Goal: Task Accomplishment & Management: Use online tool/utility

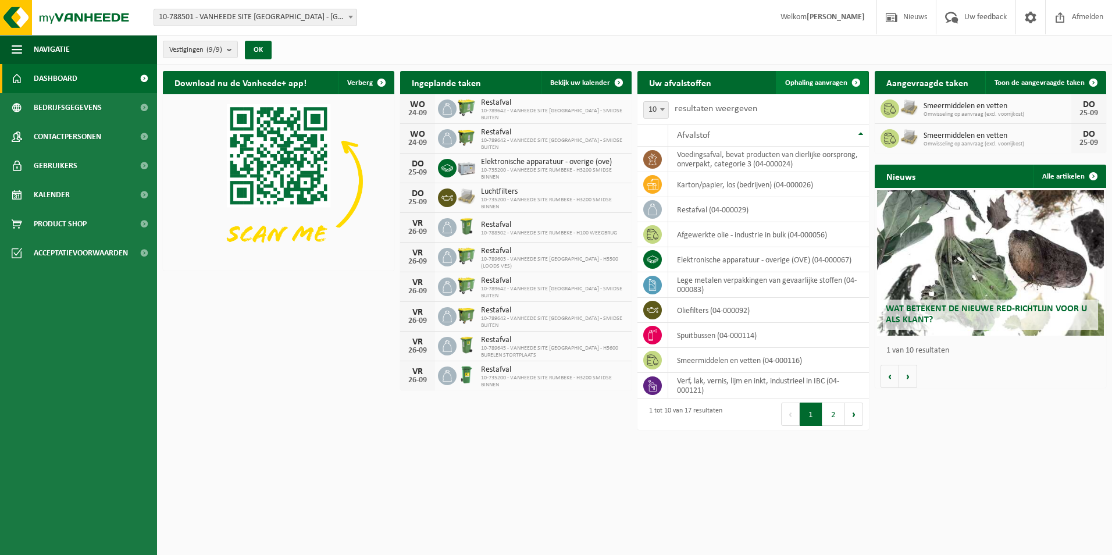
click at [843, 81] on span "Ophaling aanvragen" at bounding box center [816, 83] width 62 height 8
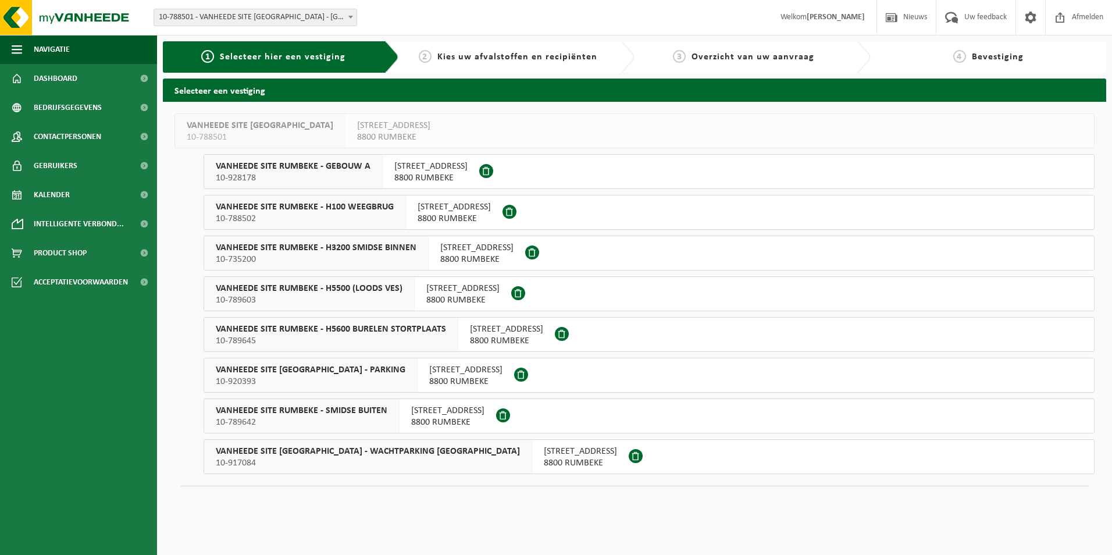
click at [373, 246] on span "VANHEEDE SITE RUMBEKE - H3200 SMIDSE BINNEN" at bounding box center [316, 248] width 201 height 12
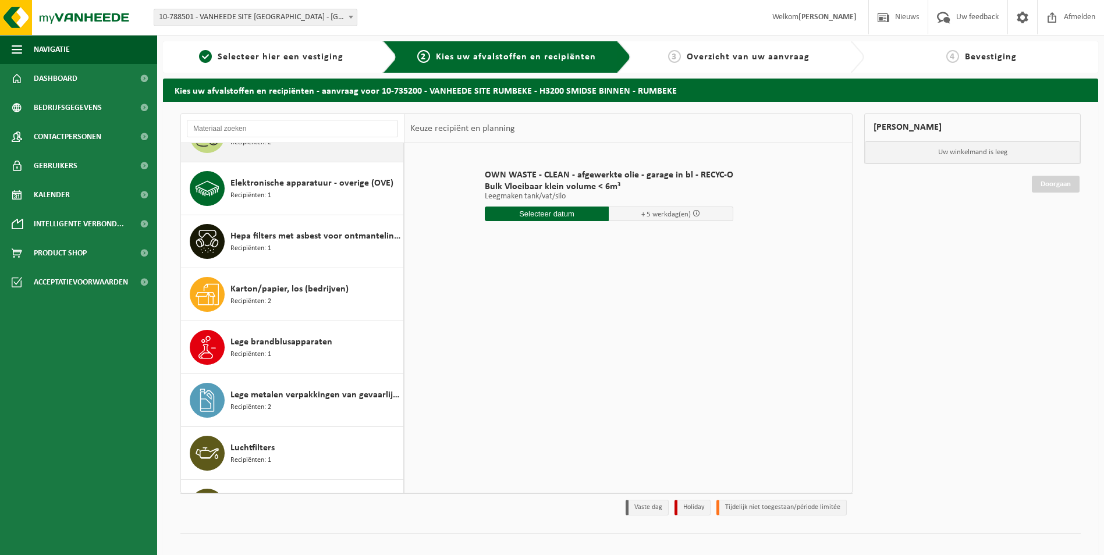
scroll to position [116, 0]
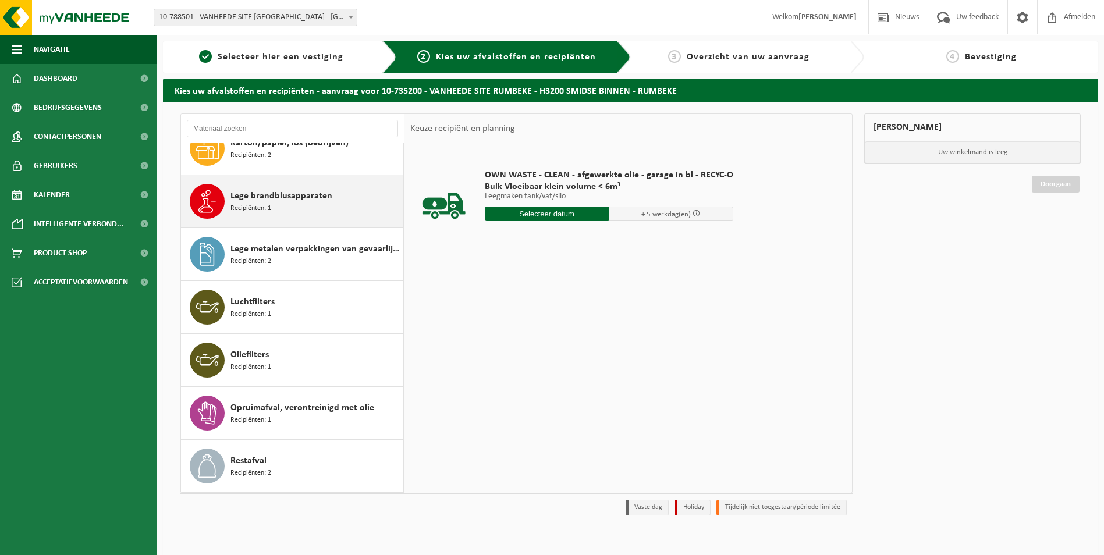
click at [298, 200] on span "Lege brandblusapparaten" at bounding box center [281, 196] width 102 height 14
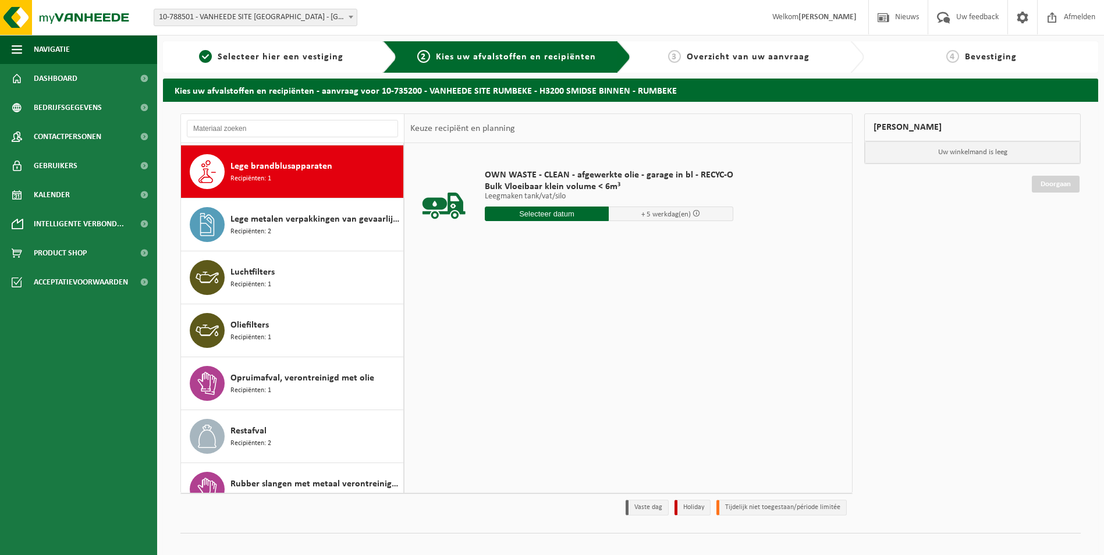
scroll to position [265, 0]
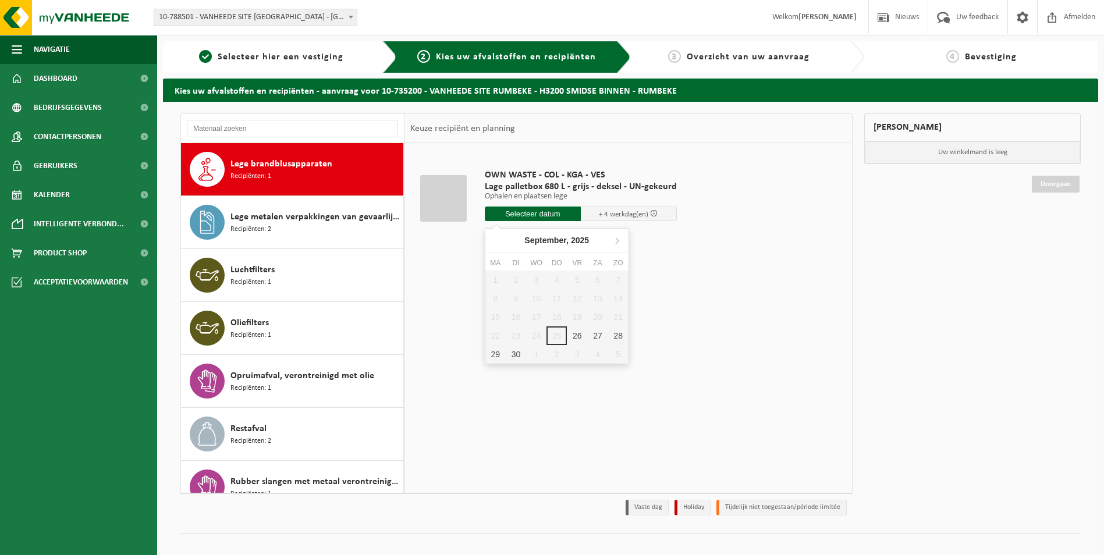
click at [566, 214] on input "text" at bounding box center [533, 214] width 96 height 15
click at [575, 338] on div "26" at bounding box center [577, 335] width 20 height 19
type input "Van 2025-09-26"
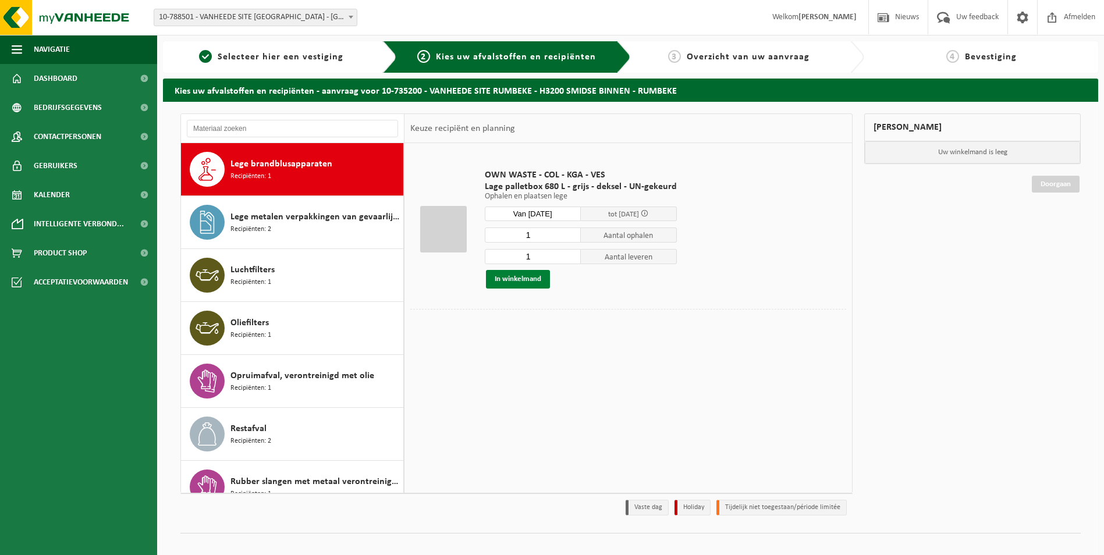
click at [540, 283] on button "In winkelmand" at bounding box center [518, 279] width 64 height 19
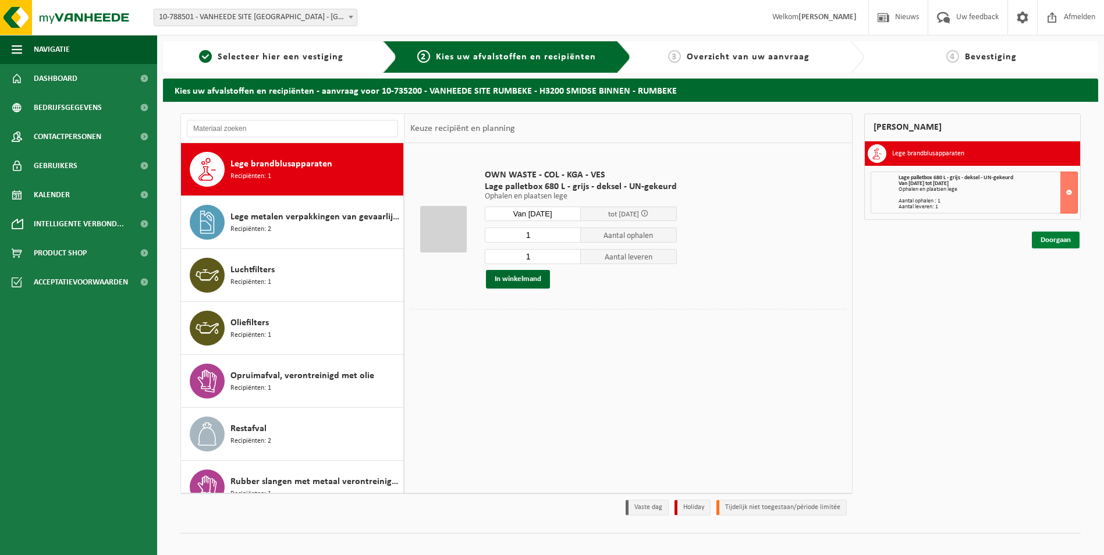
click at [1049, 237] on link "Doorgaan" at bounding box center [1056, 240] width 48 height 17
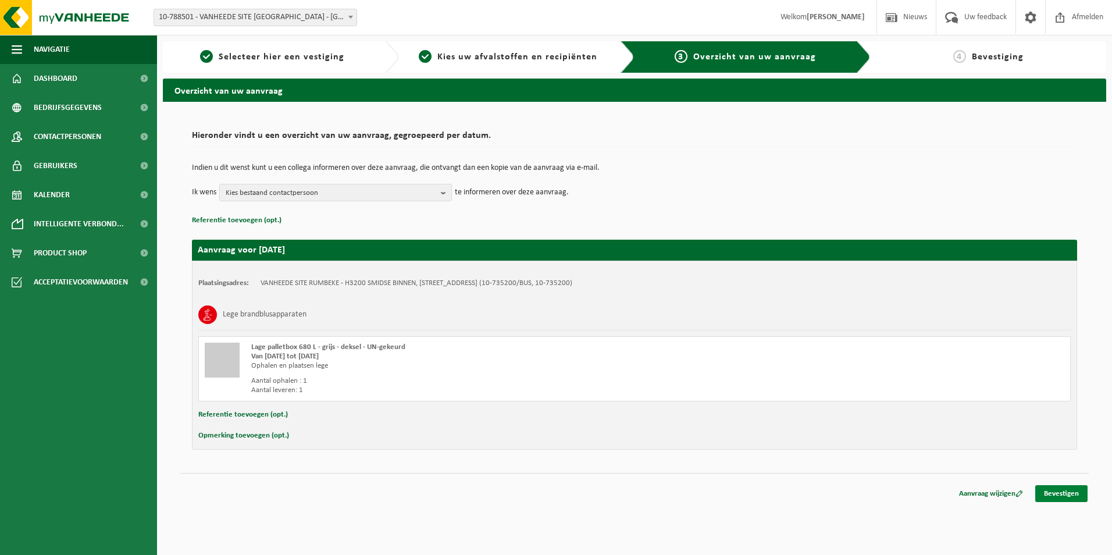
click at [1055, 492] on link "Bevestigen" at bounding box center [1062, 493] width 52 height 17
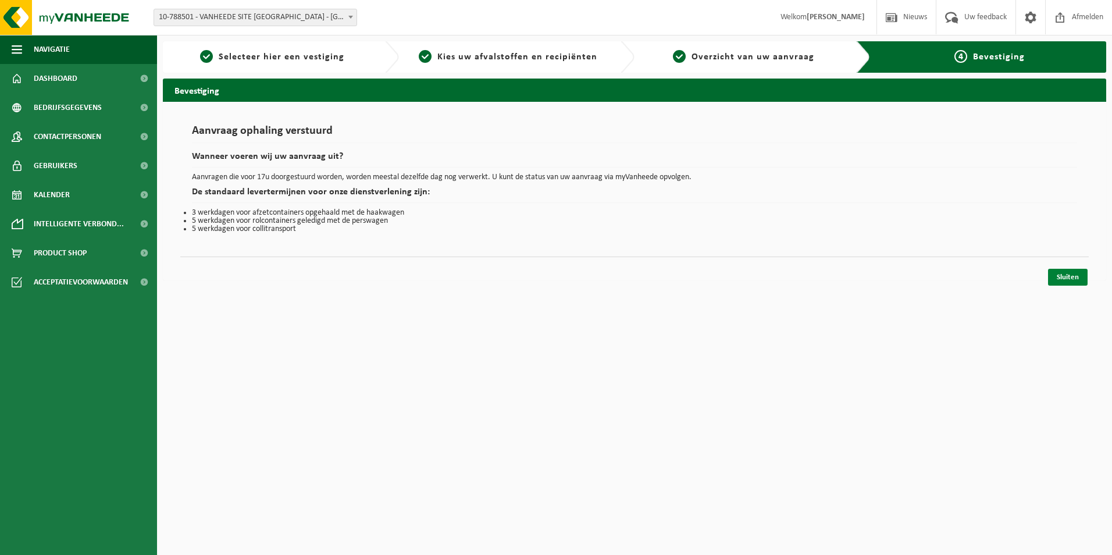
click at [1076, 279] on link "Sluiten" at bounding box center [1068, 277] width 40 height 17
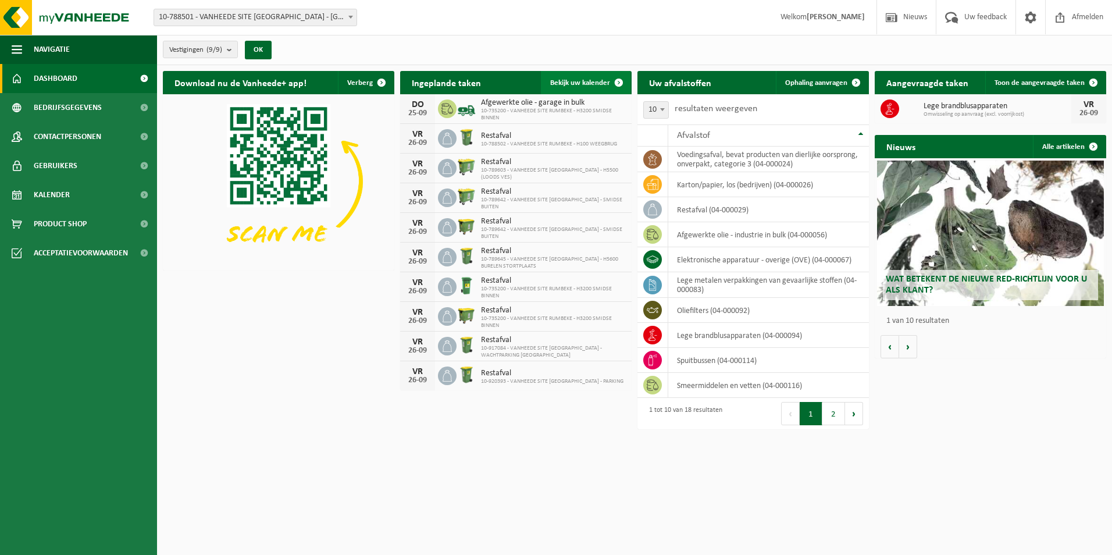
click at [575, 84] on span "Bekijk uw kalender" at bounding box center [580, 83] width 60 height 8
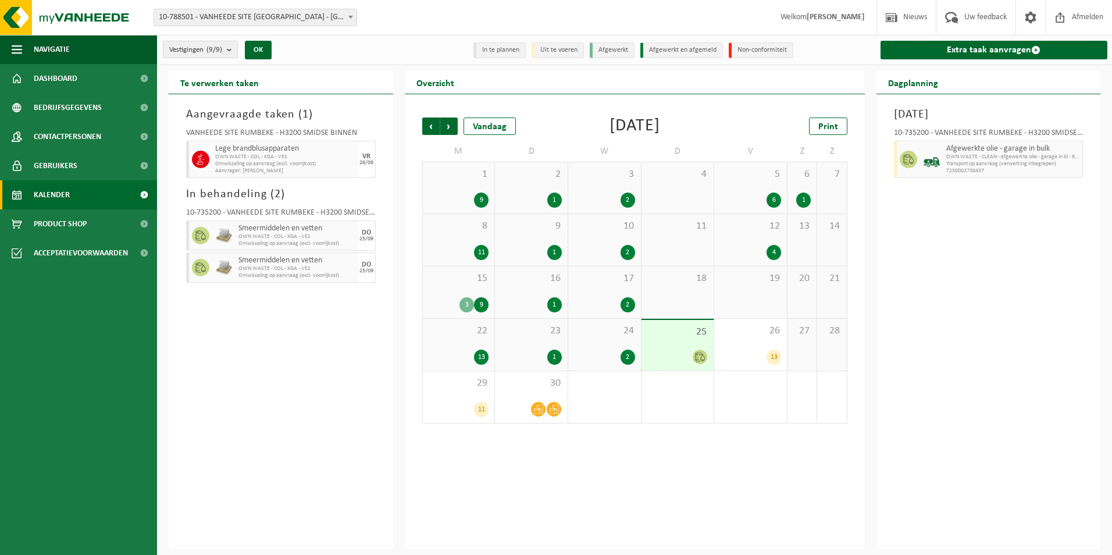
click at [1019, 156] on span "OWN WASTE - CLEAN - afgewerkte olie - garage in bl - RECYC-O" at bounding box center [1014, 157] width 134 height 7
click at [79, 193] on link "Kalender" at bounding box center [78, 194] width 157 height 29
click at [70, 77] on span "Dashboard" at bounding box center [56, 78] width 44 height 29
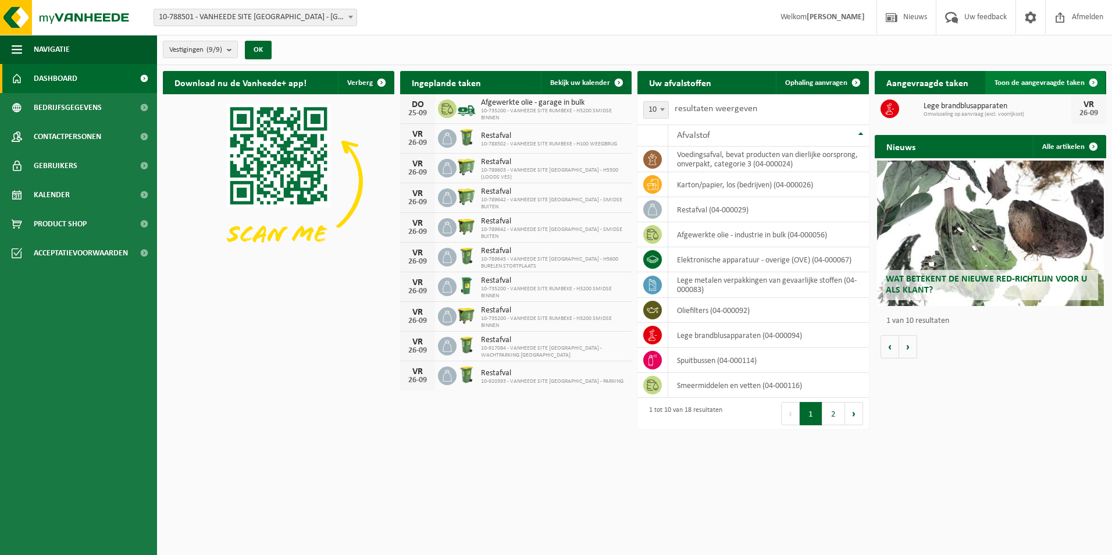
click at [1051, 79] on span "Toon de aangevraagde taken" at bounding box center [1040, 83] width 90 height 8
